Goal: Ask a question

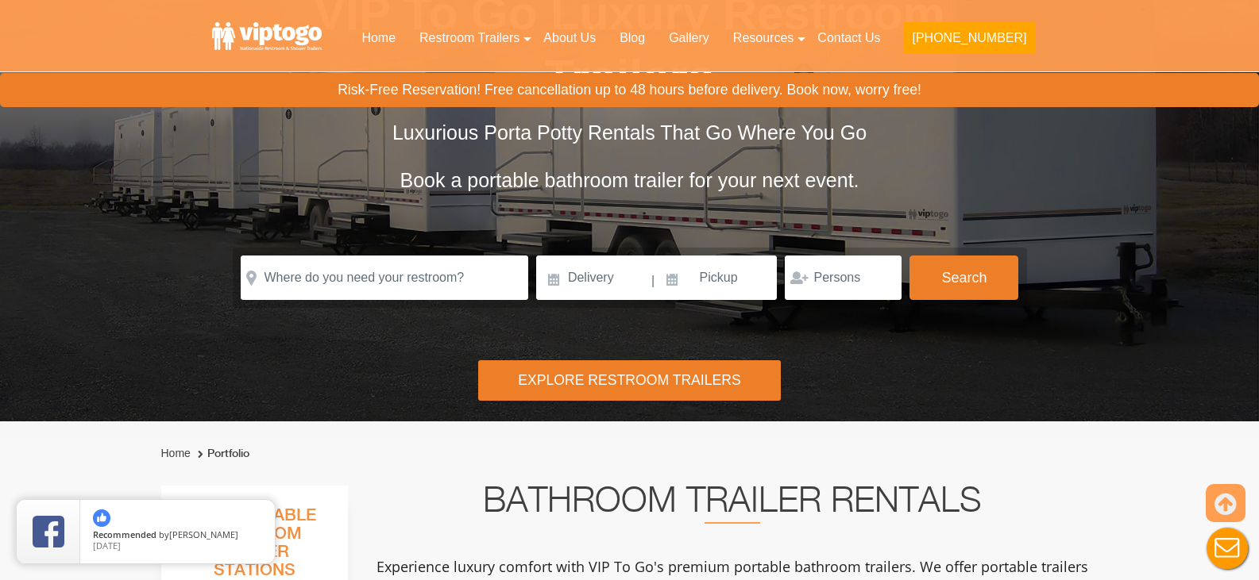
scroll to position [159, 0]
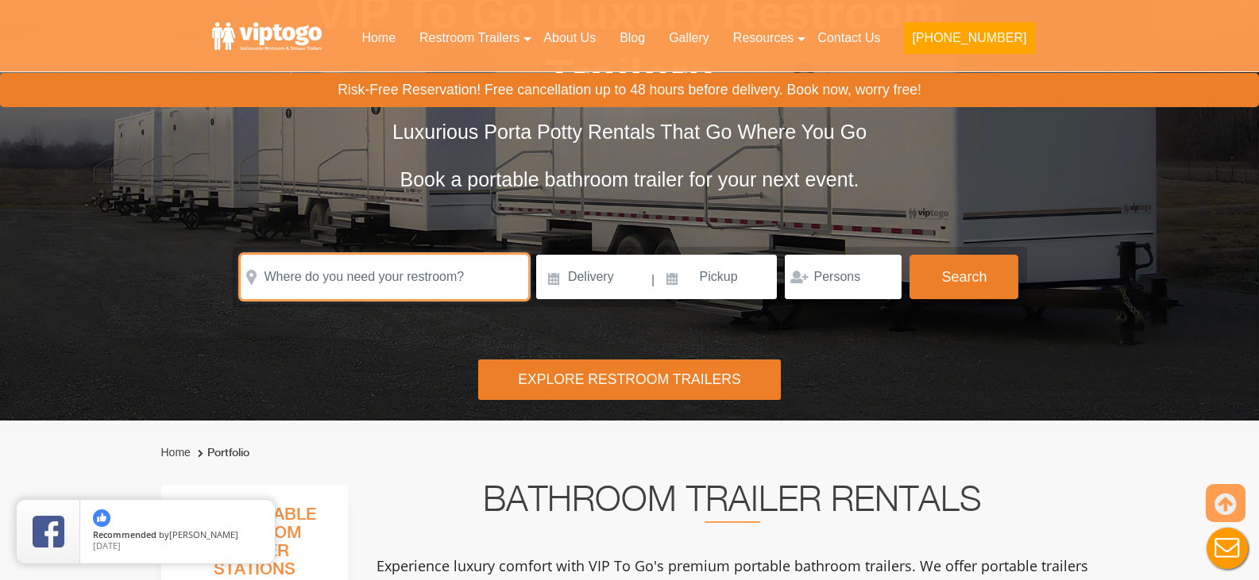
click at [469, 280] on input "text" at bounding box center [384, 277] width 287 height 44
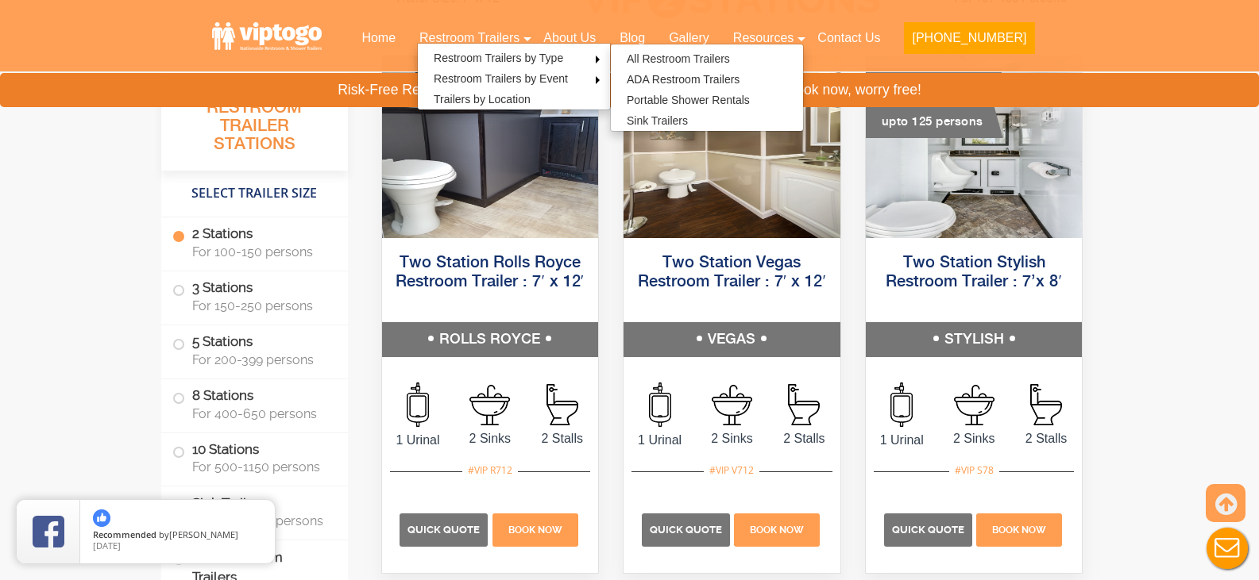
scroll to position [953, 0]
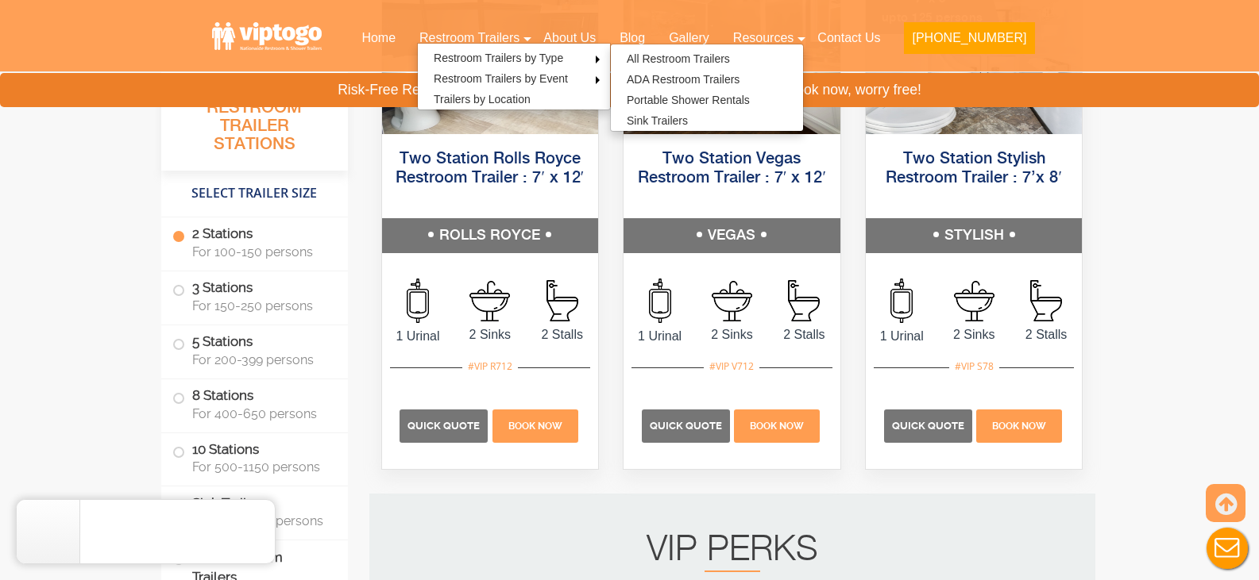
click at [1217, 538] on button "Live Chat" at bounding box center [1227, 549] width 64 height 64
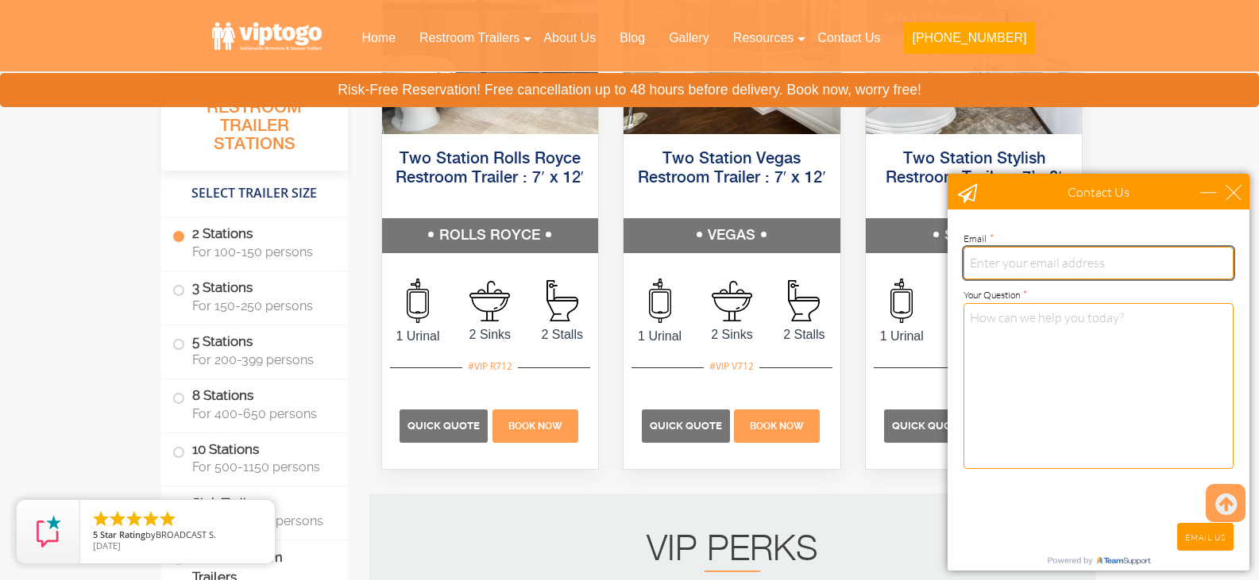
click at [1035, 269] on input "email" at bounding box center [1098, 263] width 270 height 32
click at [1032, 264] on input "kjames@sp" at bounding box center [1098, 263] width 270 height 32
type input "[EMAIL_ADDRESS][DOMAIN_NAME]"
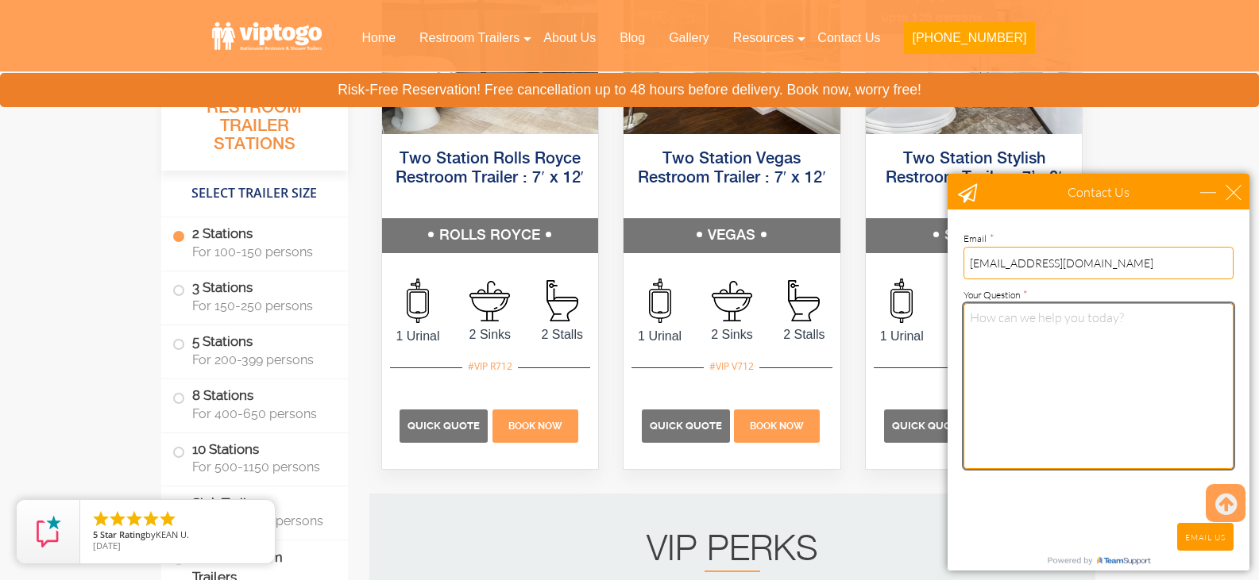
click at [1051, 368] on textarea "Your Question *" at bounding box center [1098, 386] width 270 height 166
paste textarea "[GEOGRAPHIC_DATA][DEMOGRAPHIC_DATA] is a micro-school in the [GEOGRAPHIC_DATA] …"
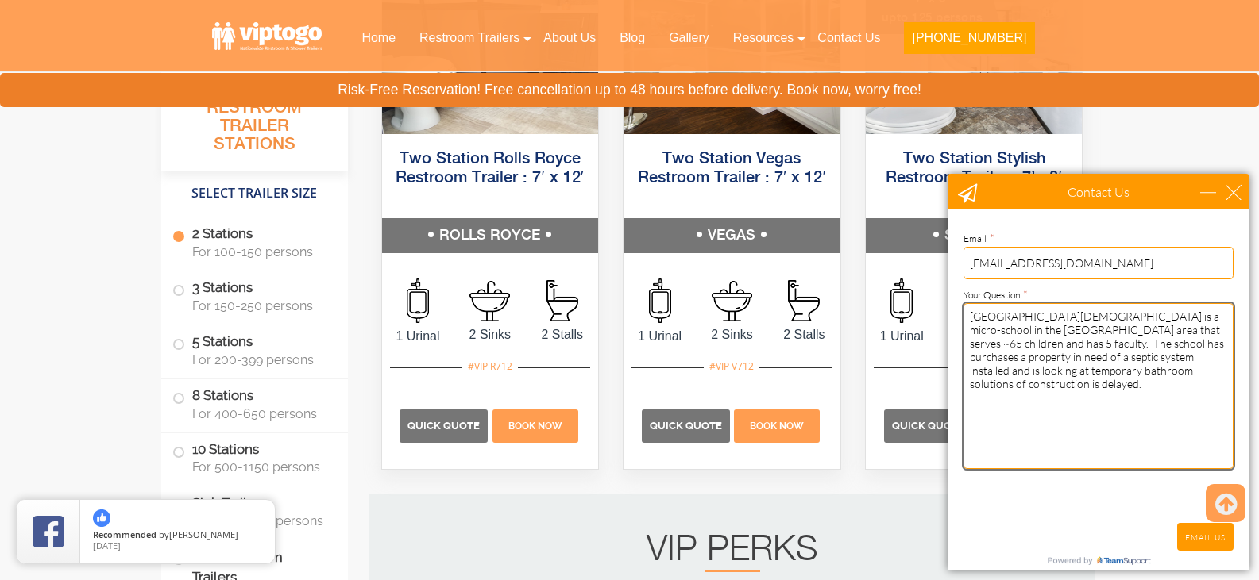
type textarea "[GEOGRAPHIC_DATA][DEMOGRAPHIC_DATA] is a micro-school in the [GEOGRAPHIC_DATA] …"
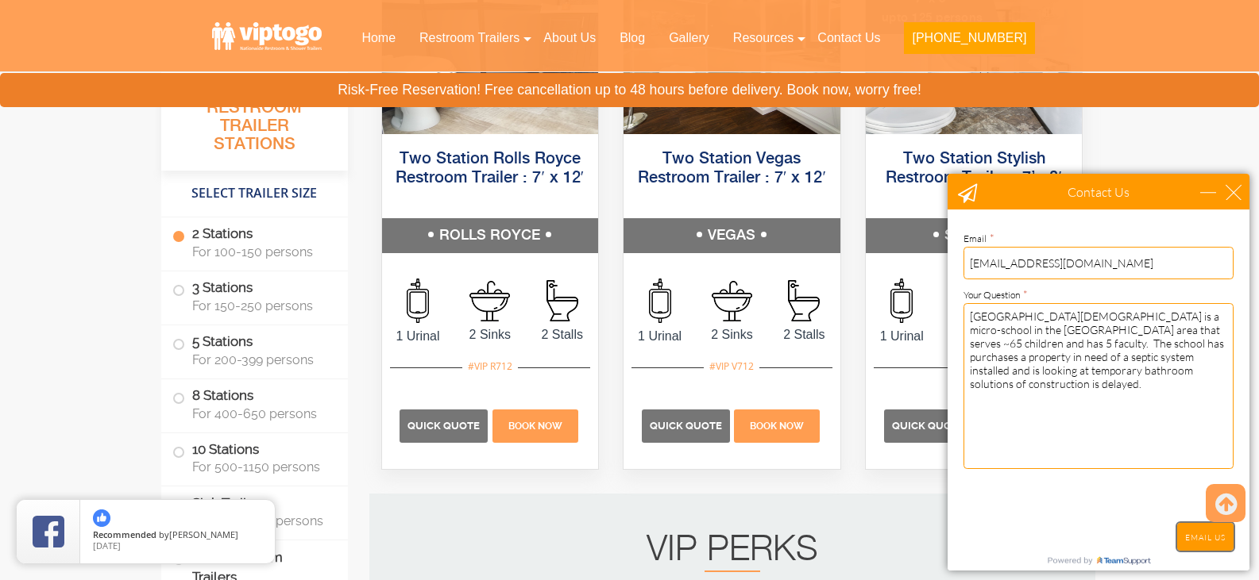
click at [1190, 535] on input "EMAIL US" at bounding box center [1205, 537] width 56 height 28
